Goal: Download file/media

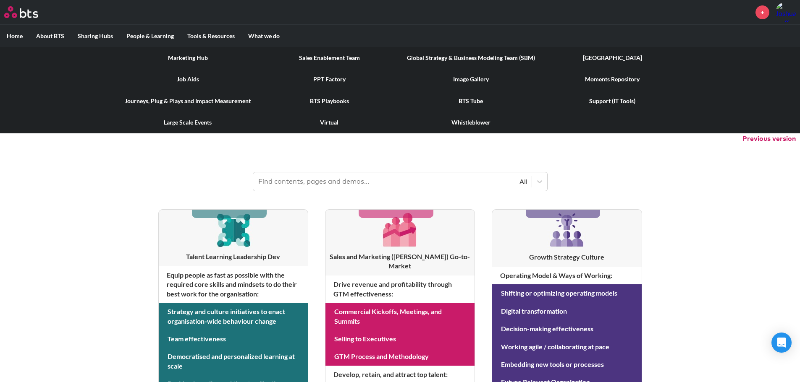
click at [462, 71] on link "Image Gallery" at bounding box center [470, 79] width 141 height 22
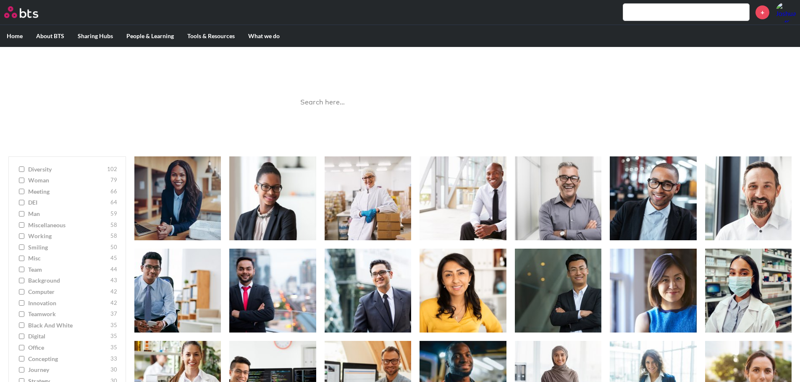
click at [339, 99] on input "search" at bounding box center [400, 103] width 210 height 22
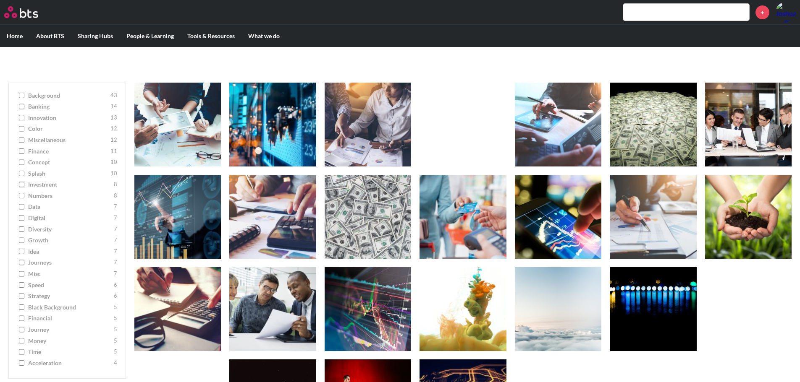
scroll to position [84, 0]
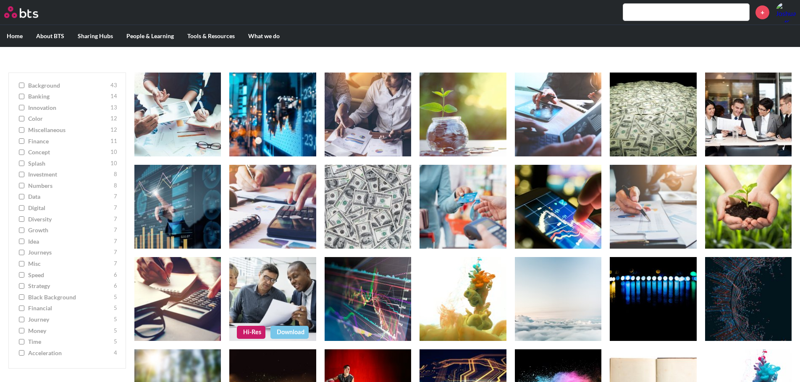
type input "bank"
click at [284, 286] on figure at bounding box center [272, 299] width 86 height 84
click at [293, 335] on link "Download" at bounding box center [289, 332] width 38 height 13
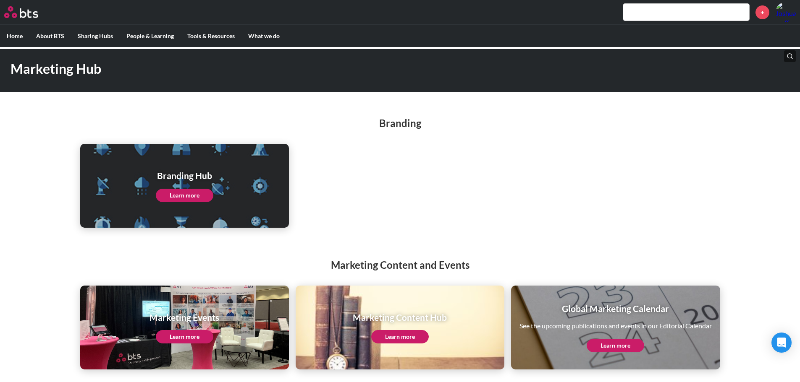
scroll to position [34, 0]
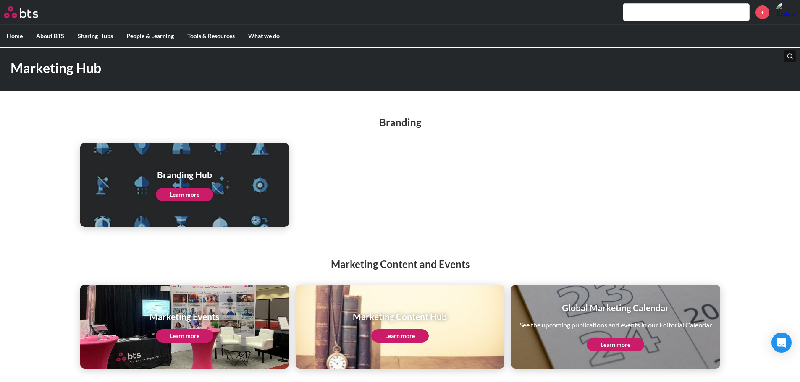
click at [190, 196] on link "Learn more" at bounding box center [185, 194] width 58 height 13
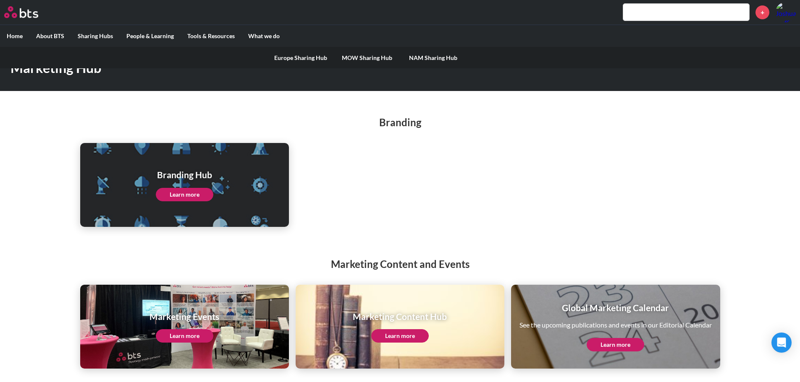
click at [99, 37] on label "Sharing Hubs" at bounding box center [95, 36] width 49 height 22
click at [0, 0] on input "Sharing Hubs" at bounding box center [0, 0] width 0 height 0
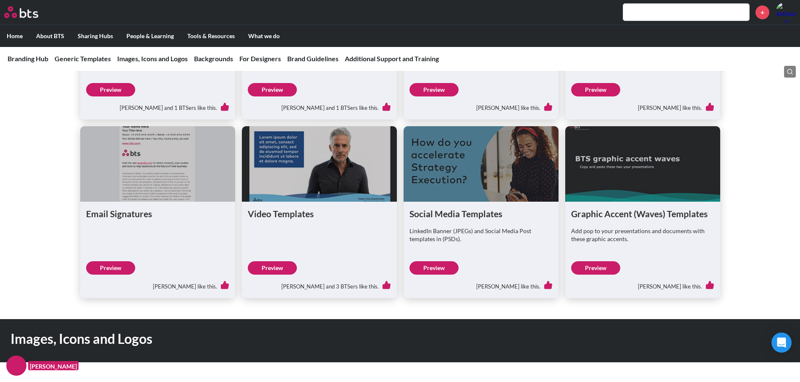
scroll to position [336, 0]
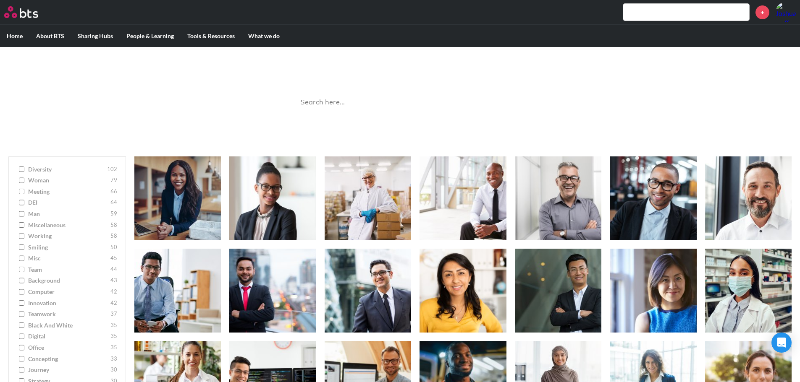
click at [332, 105] on input "search" at bounding box center [400, 103] width 210 height 22
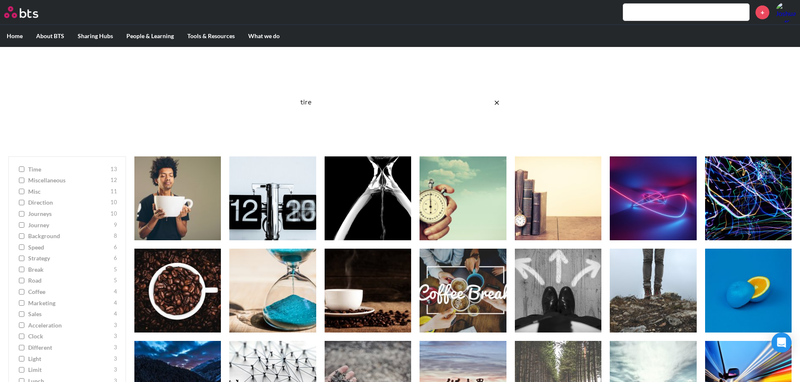
type input "tired"
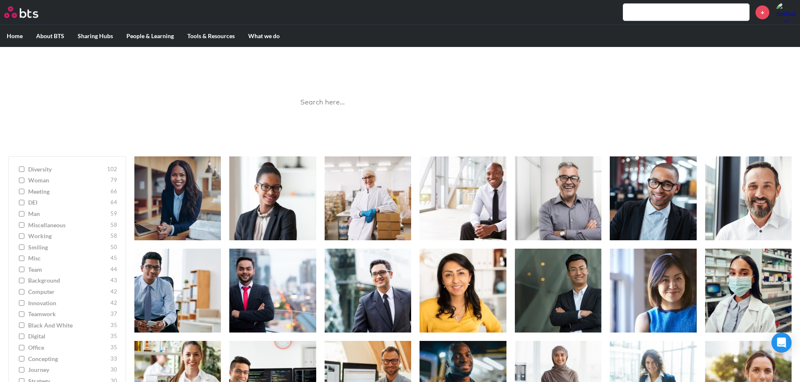
click at [29, 271] on span "team" at bounding box center [68, 270] width 80 height 8
click at [24, 271] on input "team 44" at bounding box center [21, 270] width 5 height 6
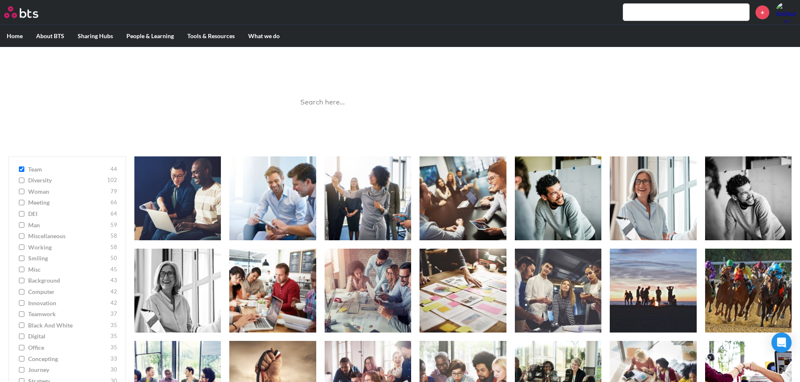
click at [32, 175] on ul "team 44 diversity 102 woman 79 meeting 66 DEI 64 man 59 miscellaneous 58 workin…" at bounding box center [67, 305] width 118 height 297
click at [31, 170] on span "team" at bounding box center [68, 169] width 80 height 8
click at [24, 170] on input "team 44" at bounding box center [21, 170] width 5 height 6
checkbox input "false"
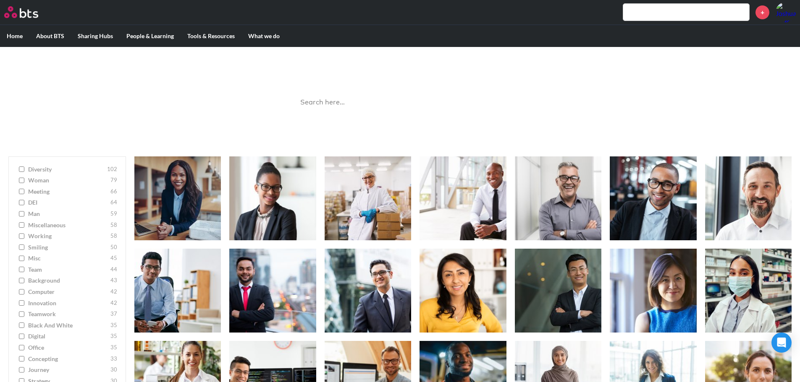
click at [32, 171] on span "diversity" at bounding box center [66, 169] width 77 height 8
click at [24, 171] on input "diversity 102" at bounding box center [21, 170] width 5 height 6
checkbox input "true"
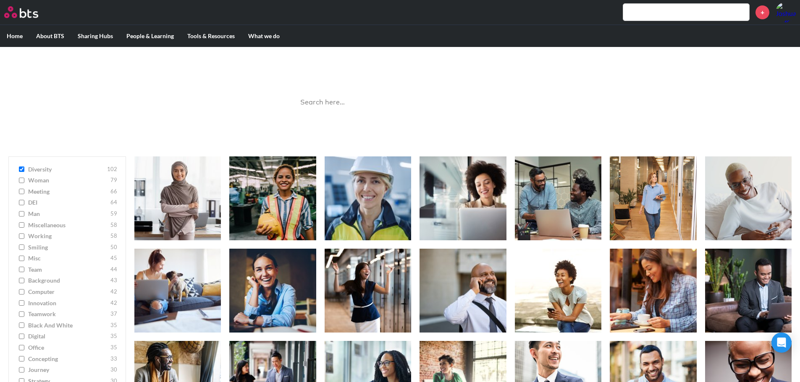
click at [422, 90] on div "Image Gallery Best reusable photos in one place Ask a Question/Provide Feedback" at bounding box center [400, 97] width 227 height 84
click at [418, 100] on input "search" at bounding box center [400, 103] width 210 height 22
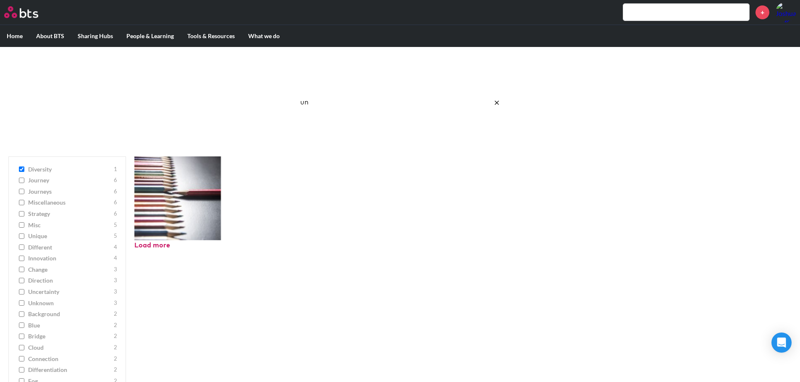
type input "u"
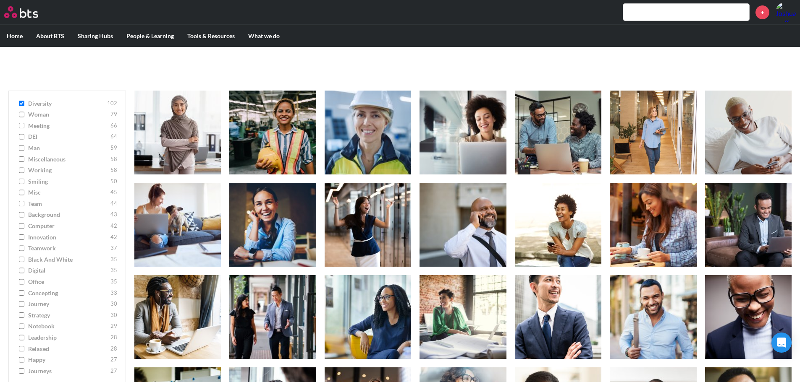
scroll to position [84, 0]
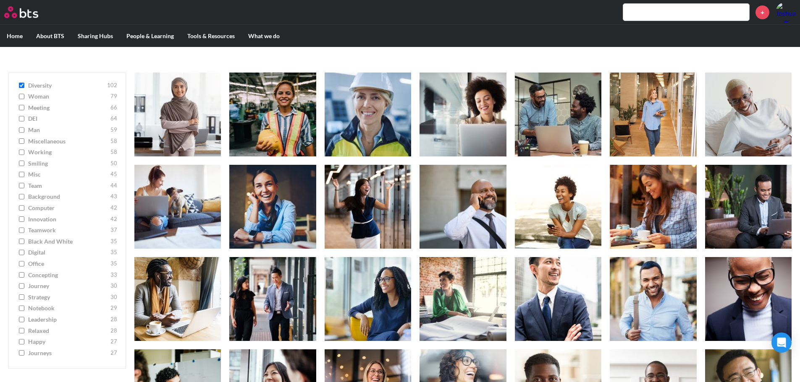
click at [21, 274] on input "concepting 33" at bounding box center [21, 275] width 5 height 6
checkbox input "true"
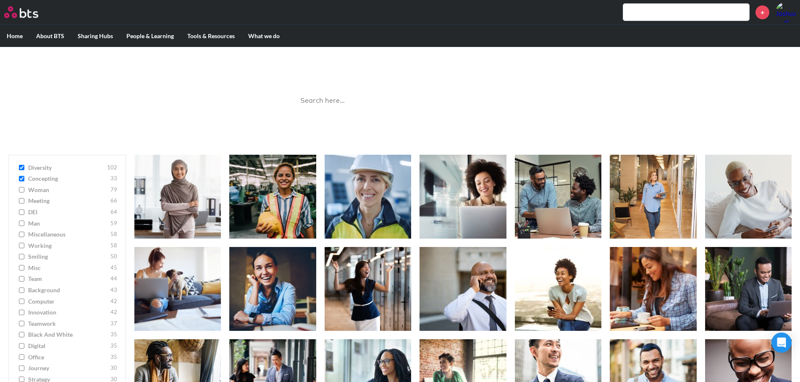
scroll to position [0, 0]
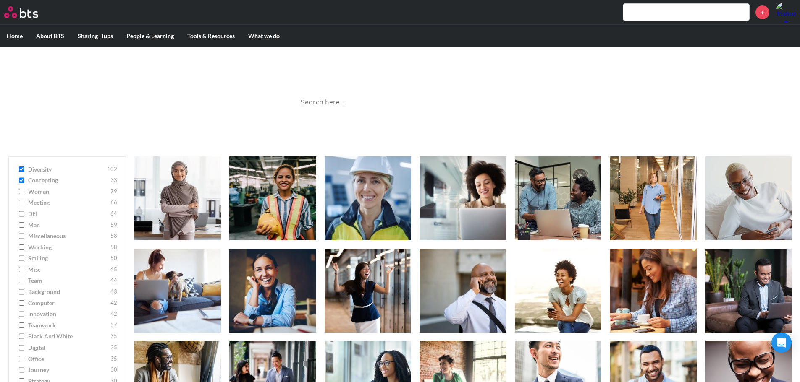
click at [22, 170] on input "diversity 102" at bounding box center [21, 170] width 5 height 6
checkbox input "false"
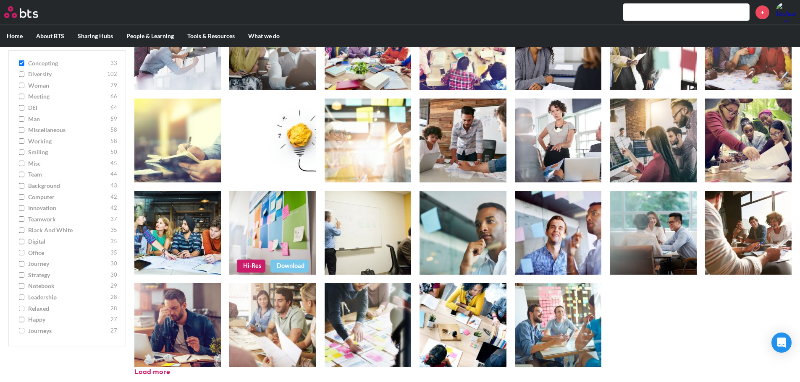
scroll to position [246, 0]
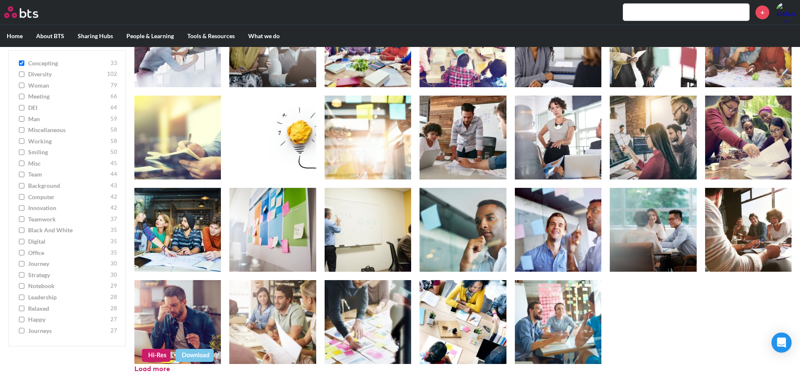
click at [193, 325] on figure at bounding box center [177, 322] width 86 height 84
click at [185, 354] on link "Download" at bounding box center [194, 355] width 38 height 13
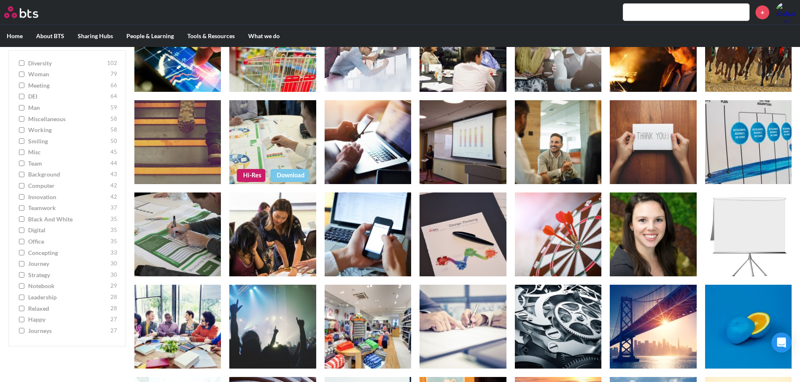
scroll to position [2860, 0]
